Goal: Task Accomplishment & Management: Manage account settings

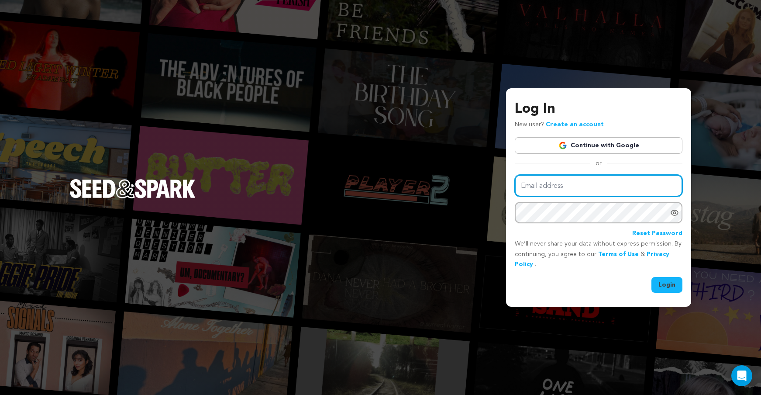
type input "mjconroy21@gmail.com"
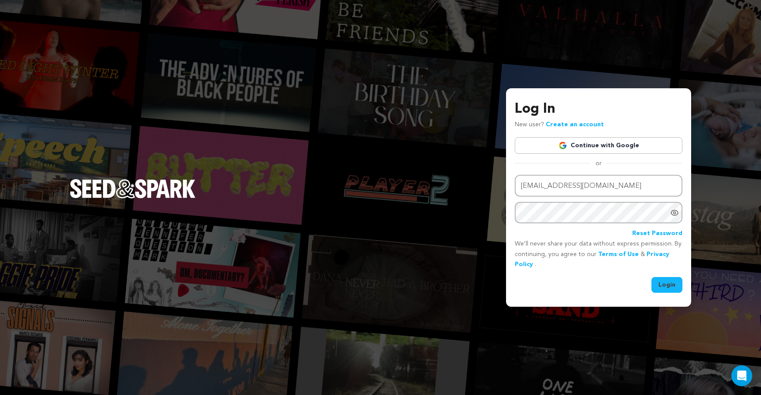
click at [677, 283] on button "Login" at bounding box center [666, 285] width 31 height 16
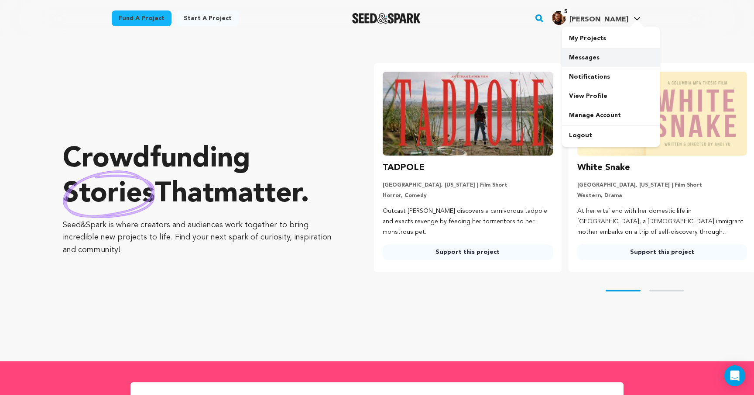
click at [593, 54] on link "Messages" at bounding box center [611, 57] width 98 height 19
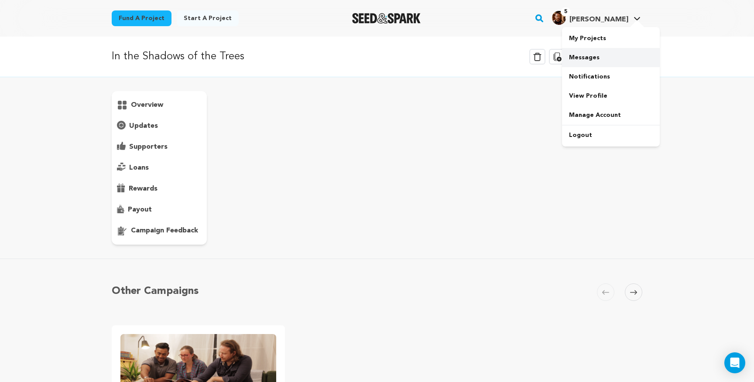
click at [585, 54] on link "Messages" at bounding box center [611, 57] width 98 height 19
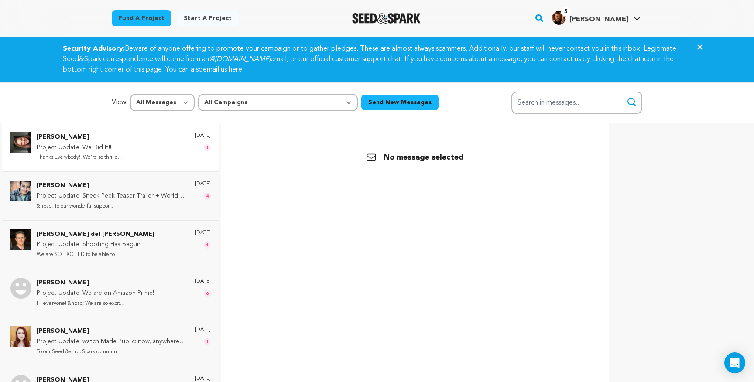
click at [108, 162] on div "[PERSON_NAME] Project Update: We Did It!!! Thanks Everybody!! We're so thrille.…" at bounding box center [111, 148] width 218 height 48
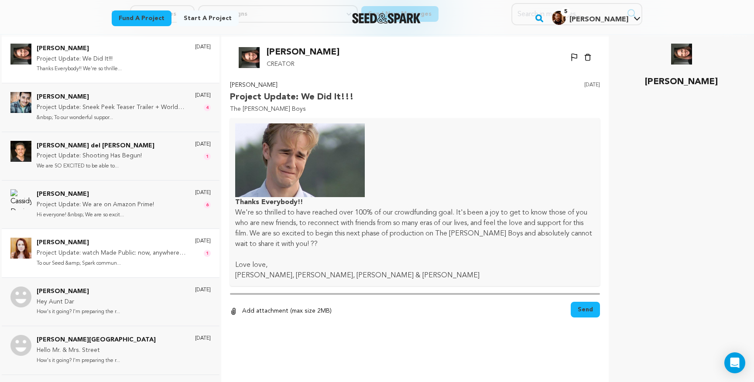
scroll to position [131, 0]
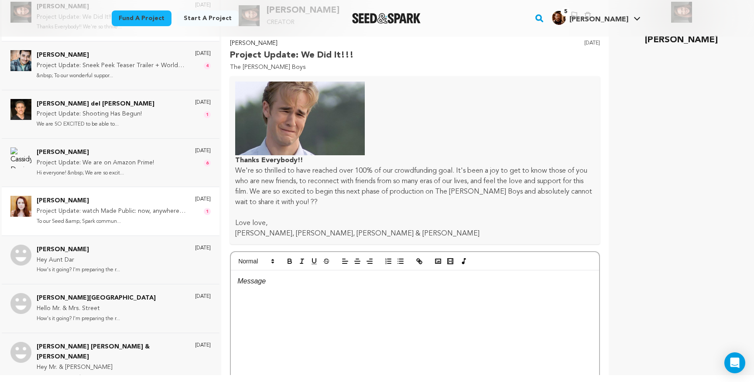
click at [131, 196] on p "Foster Wilson" at bounding box center [112, 201] width 150 height 10
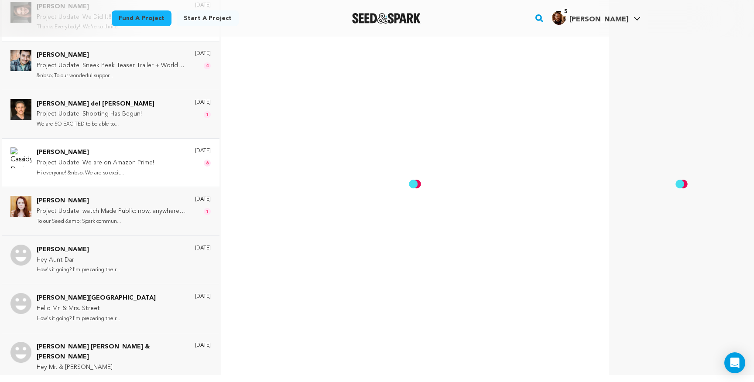
click at [139, 168] on p "Hi everyone! &nbsp; We are so excit..." at bounding box center [95, 173] width 117 height 10
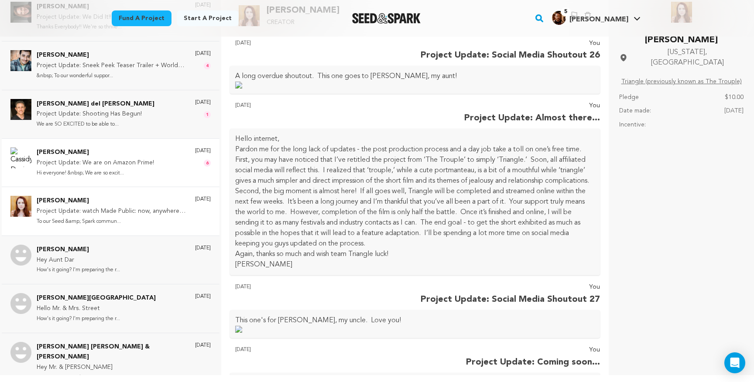
scroll to position [1197, 0]
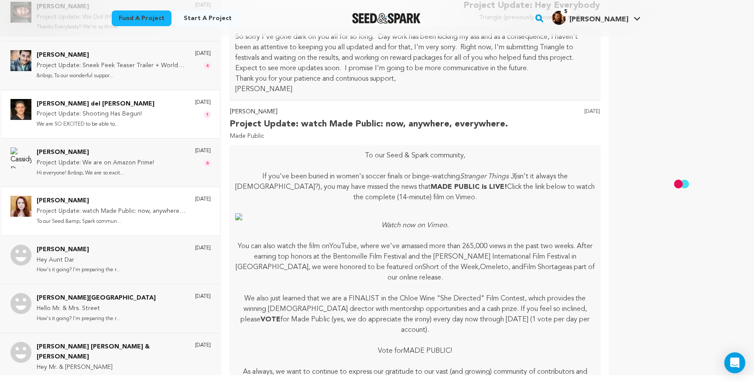
click at [138, 127] on div "Mitch del Monico Project Update: Shooting Has Begun! We are SO EXCITED to be ab…" at bounding box center [111, 114] width 218 height 48
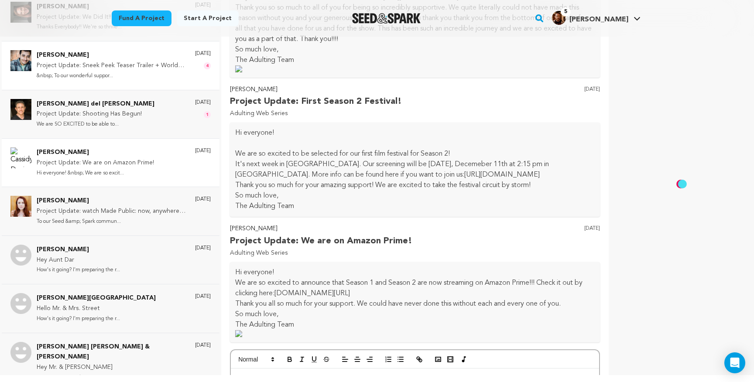
scroll to position [0, 0]
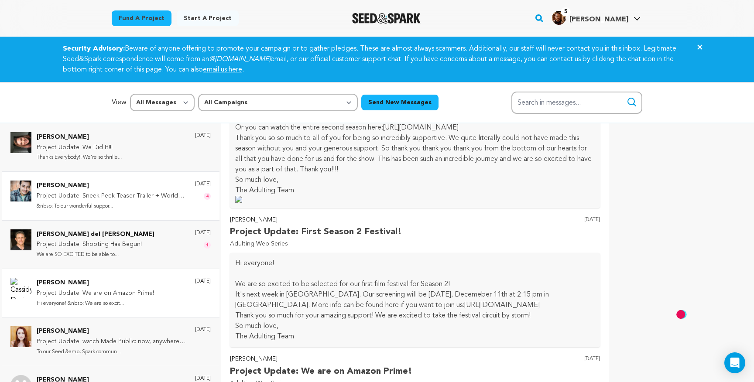
click at [133, 189] on p "Shaan Dasani" at bounding box center [112, 186] width 150 height 10
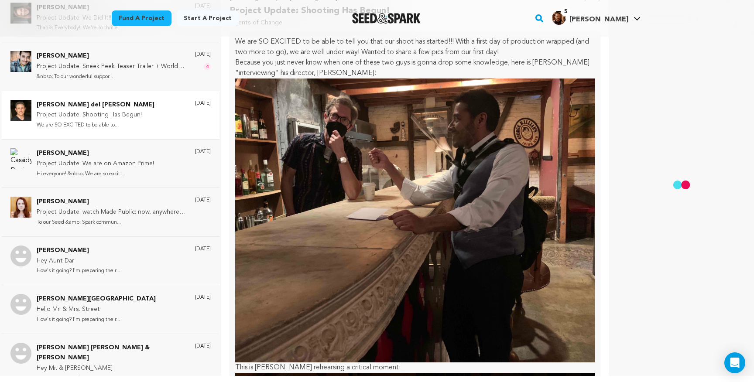
scroll to position [131, 0]
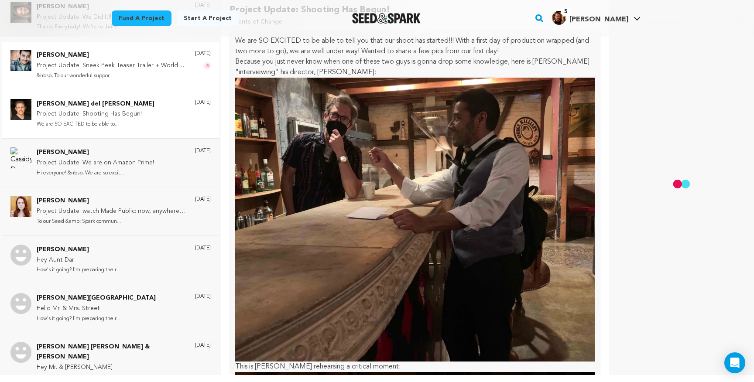
click at [140, 55] on p "Shaan Dasani" at bounding box center [112, 55] width 150 height 10
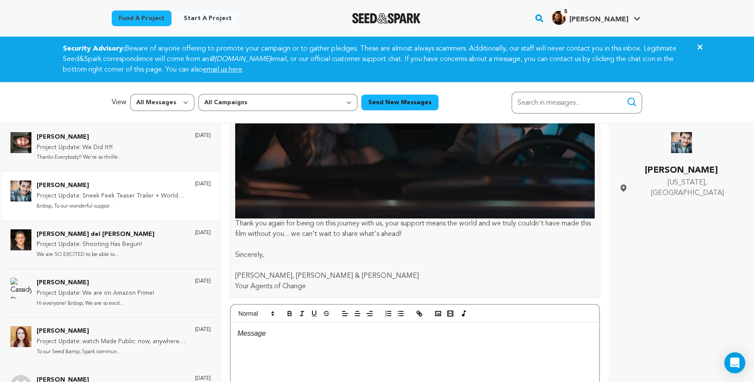
scroll to position [2590, 0]
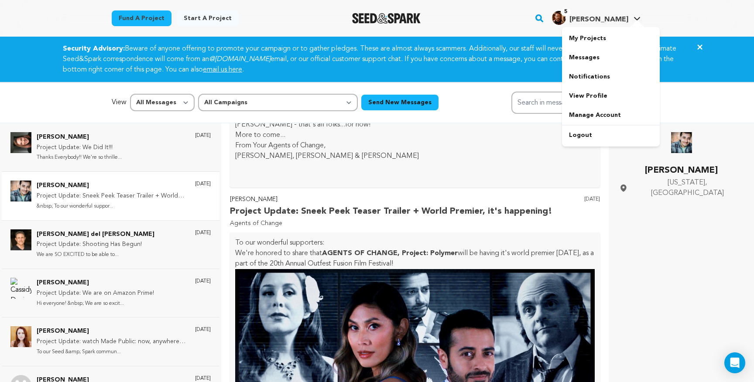
click at [566, 20] on img "Michael C.'s Profile" at bounding box center [559, 18] width 14 height 14
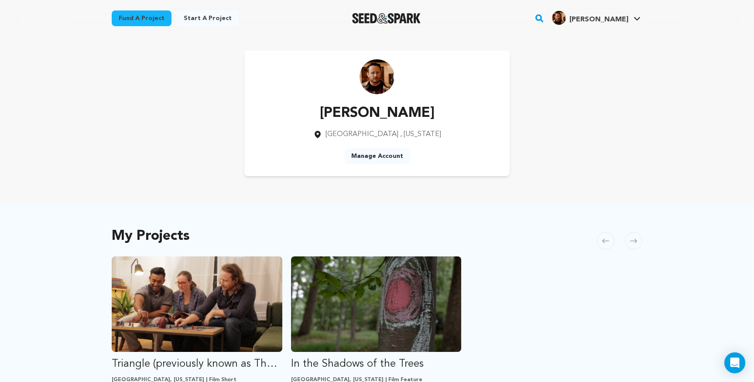
scroll to position [18, 0]
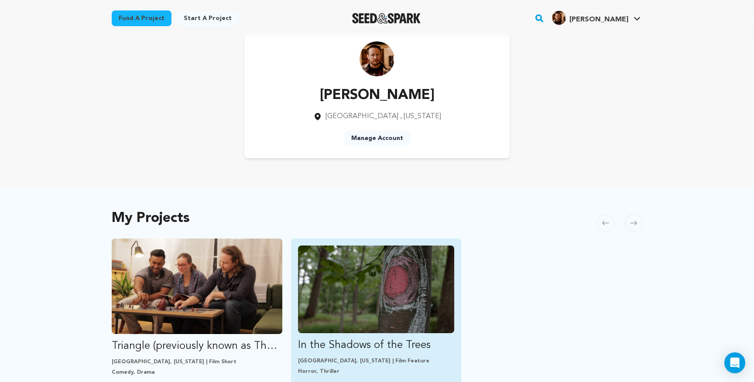
click at [372, 278] on img "Fund In the Shadows of the Trees" at bounding box center [376, 290] width 157 height 88
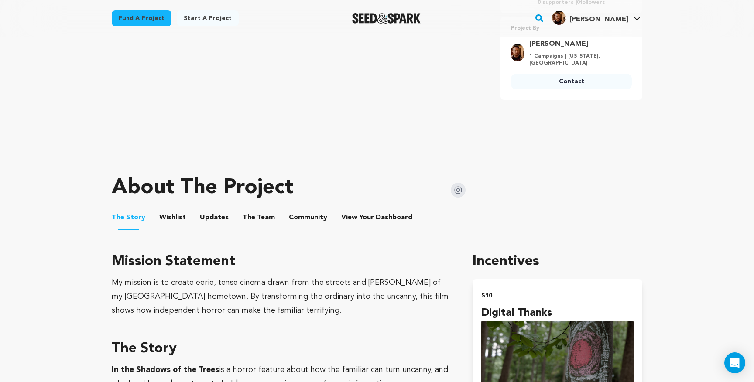
scroll to position [327, 0]
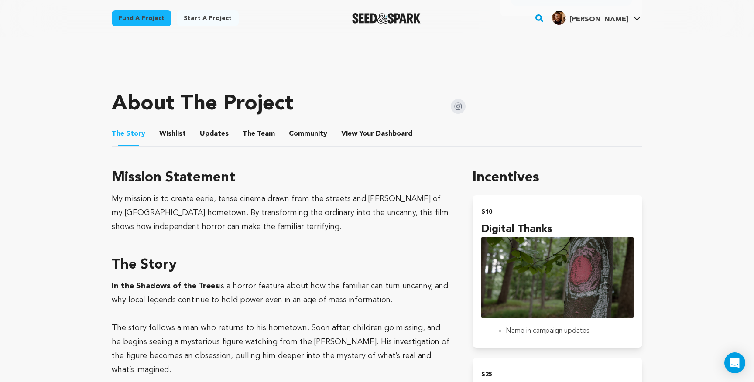
click at [364, 141] on li "View Your Dashboard View Your Dashboard" at bounding box center [377, 134] width 73 height 24
click at [364, 132] on span "View Your Dashboard" at bounding box center [377, 134] width 73 height 10
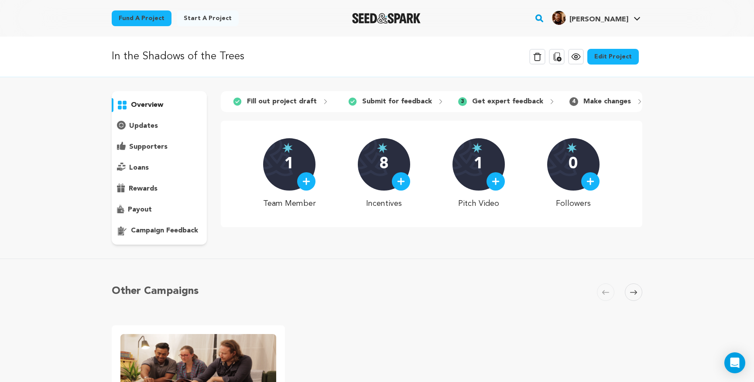
click at [459, 104] on span "3" at bounding box center [462, 101] width 9 height 9
click at [175, 230] on p "campaign feedback" at bounding box center [164, 231] width 67 height 10
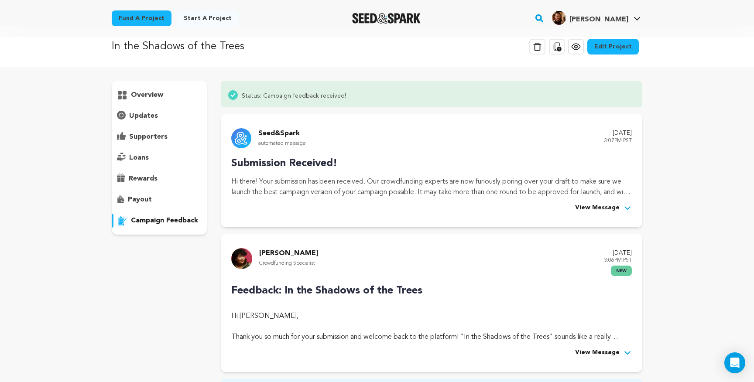
scroll to position [27, 0]
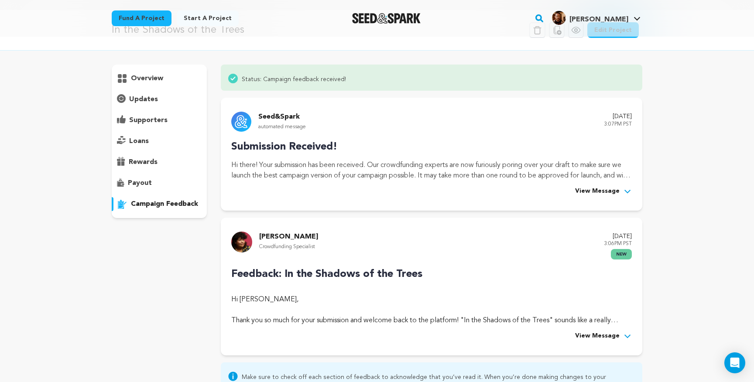
click at [604, 339] on span "View Message" at bounding box center [597, 336] width 45 height 10
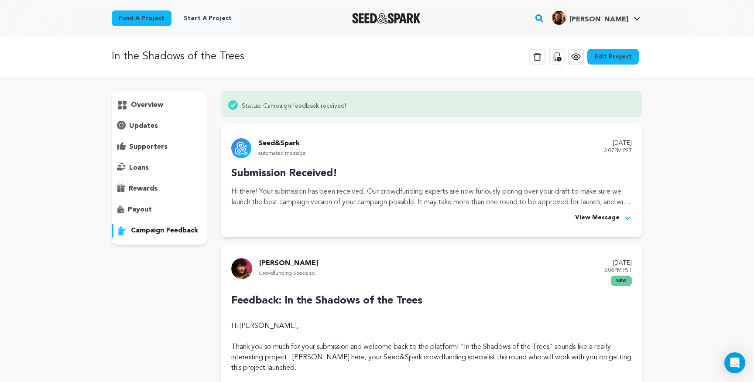
scroll to position [70, 0]
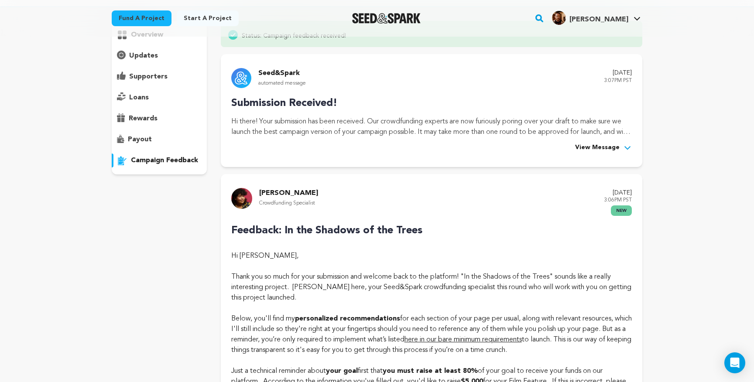
click at [361, 273] on div "Hi [PERSON_NAME], Thank you so much for your submission and welcome back to the…" at bounding box center [431, 277] width 401 height 52
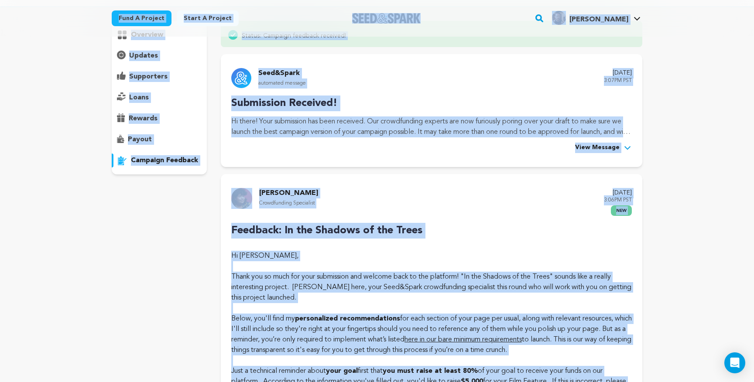
click at [362, 271] on div "Hi [PERSON_NAME], Thank you so much for your submission and welcome back to the…" at bounding box center [431, 277] width 401 height 52
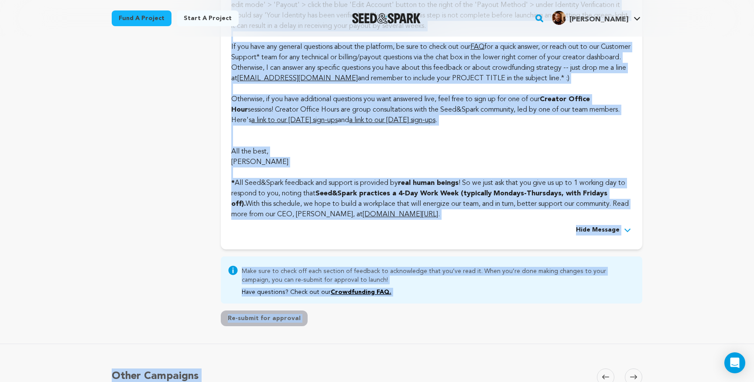
scroll to position [2406, 0]
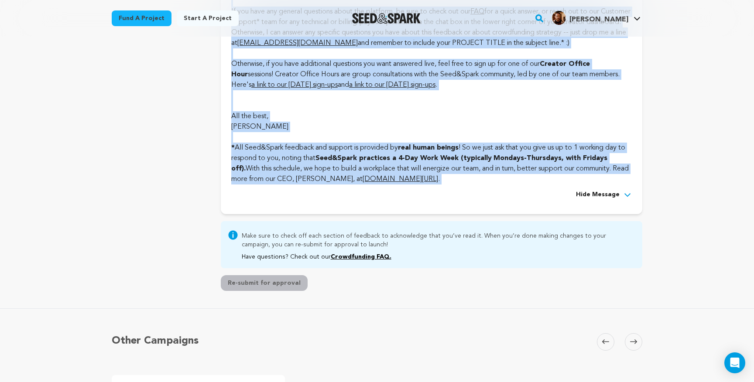
drag, startPoint x: 231, startPoint y: 229, endPoint x: 609, endPoint y: 196, distance: 379.1
copy div "Loremips: Do sit Ametcon ad eli Seddo Ei Tempori Utlabo, Etdol mag al enim adm …"
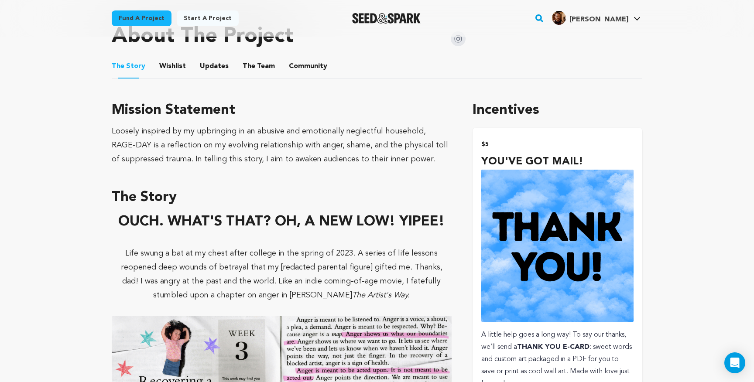
scroll to position [619, 0]
